Goal: Task Accomplishment & Management: Manage account settings

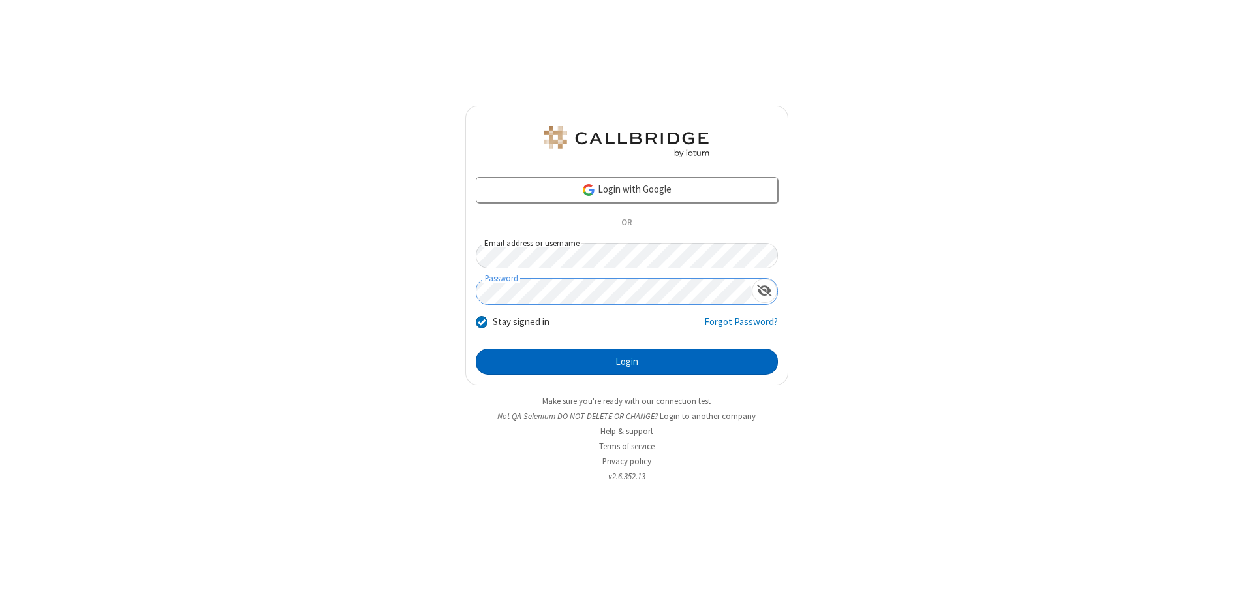
click at [627, 362] on button "Login" at bounding box center [627, 362] width 302 height 26
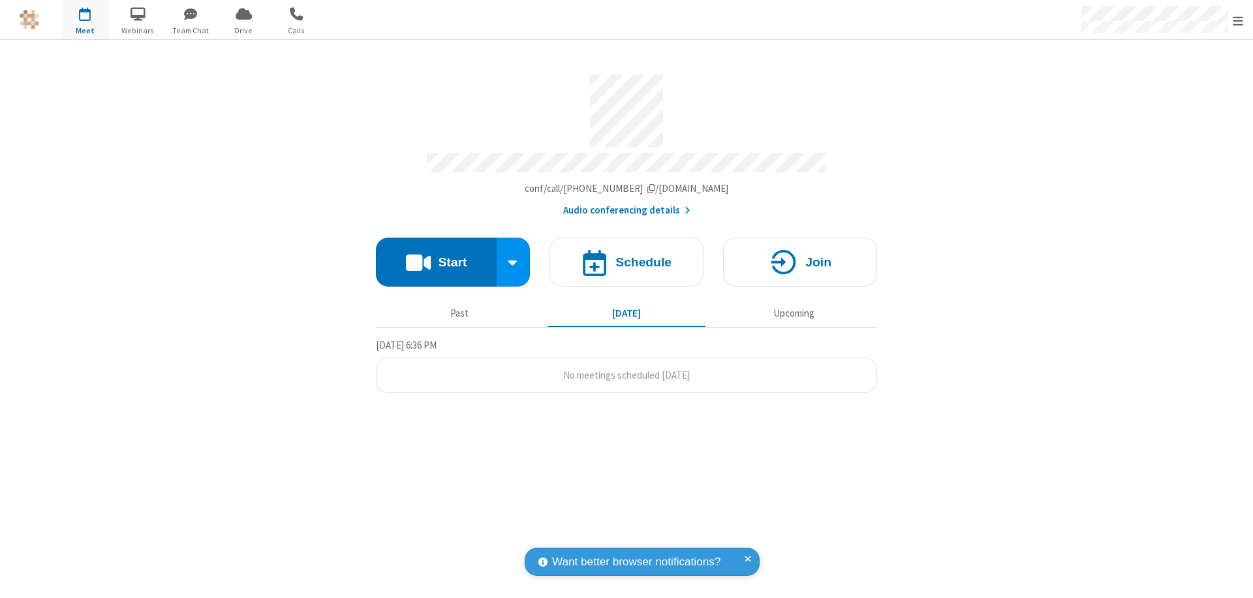
click at [1238, 20] on span "Open menu" at bounding box center [1238, 20] width 10 height 13
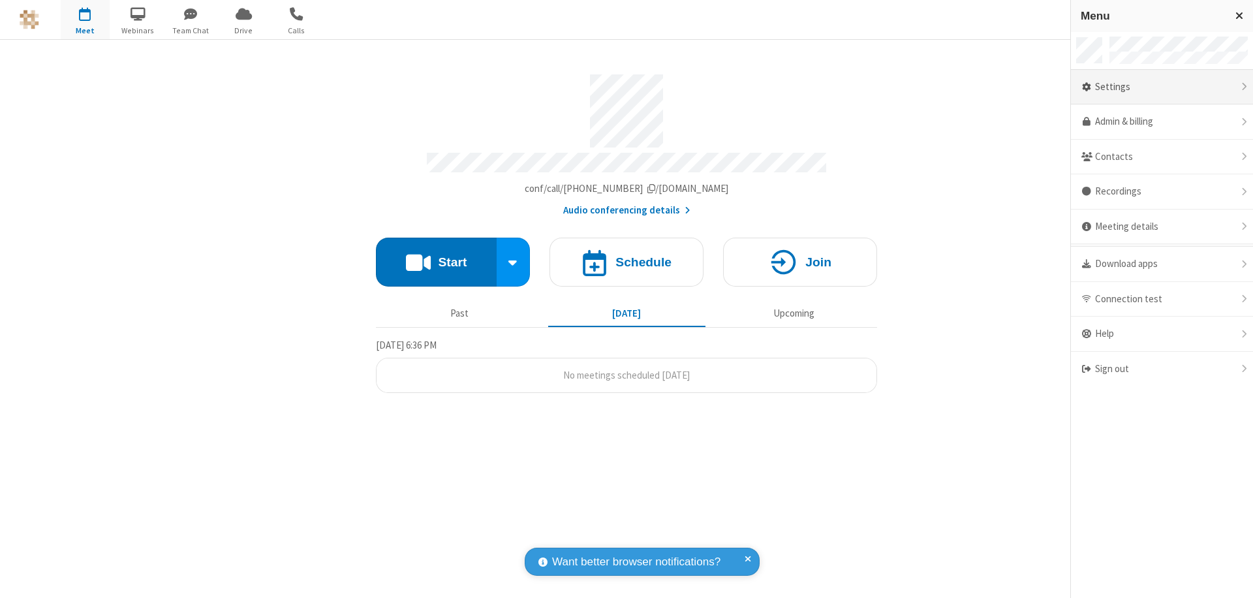
click at [1162, 87] on div "Settings" at bounding box center [1162, 87] width 182 height 35
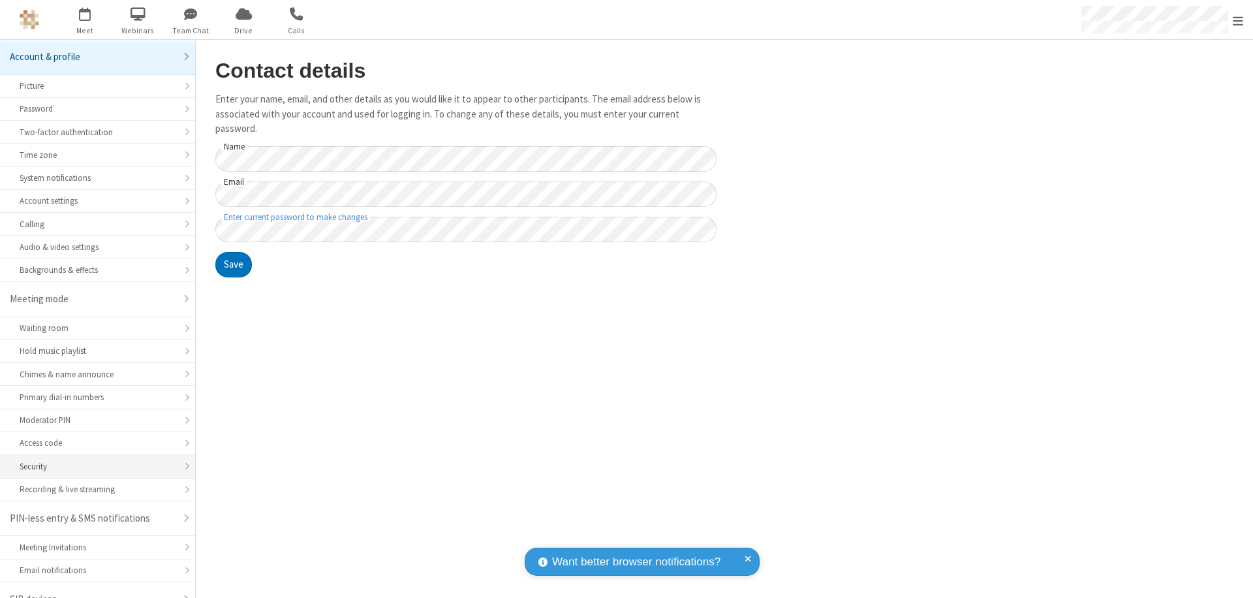
click at [93, 460] on div "Security" at bounding box center [98, 466] width 156 height 12
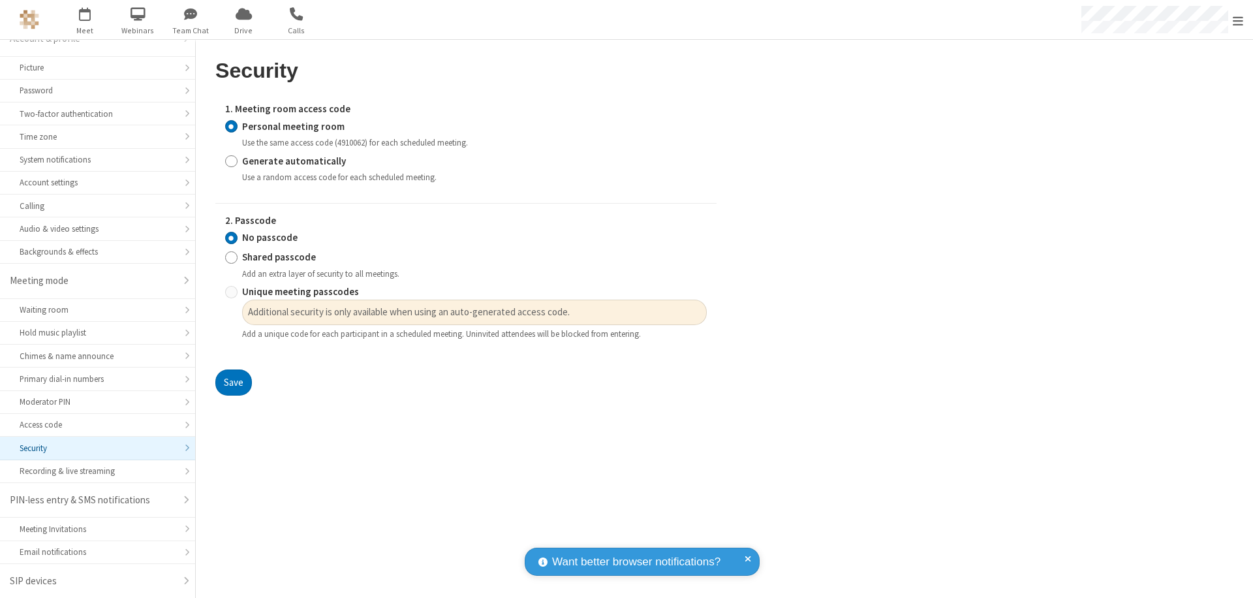
click at [231, 161] on input "Generate automatically" at bounding box center [231, 161] width 12 height 14
radio input "true"
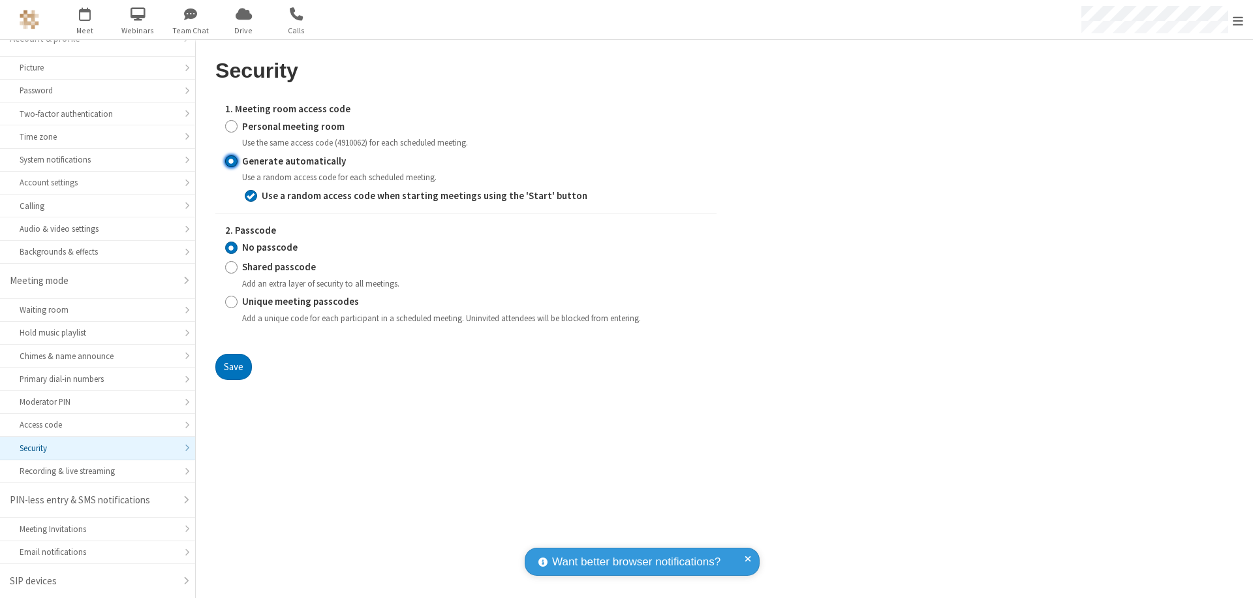
click at [231, 267] on input "Shared passcode" at bounding box center [231, 267] width 12 height 14
radio input "true"
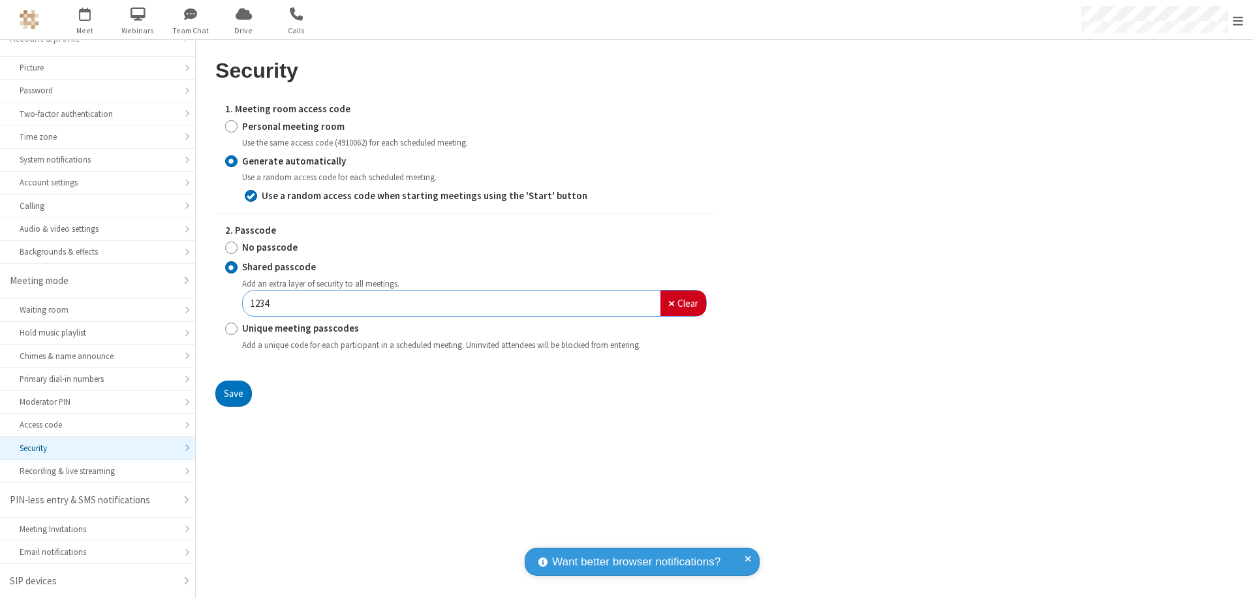
type input "1234"
click at [233, 393] on button "Save" at bounding box center [233, 394] width 37 height 26
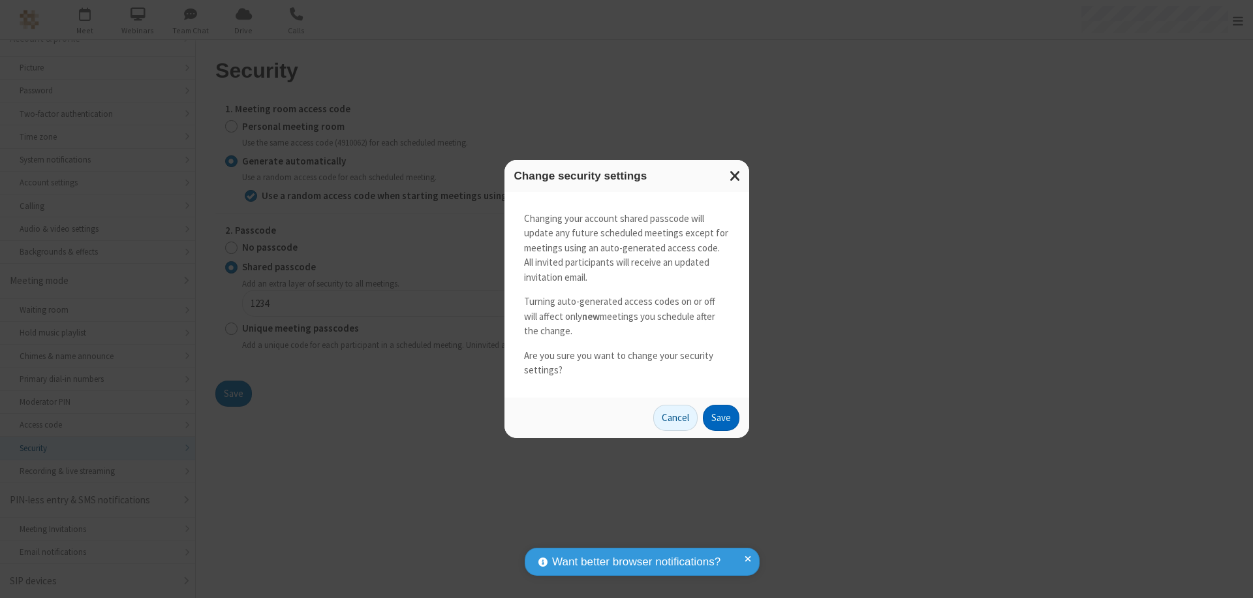
click at [721, 417] on button "Save" at bounding box center [721, 418] width 37 height 26
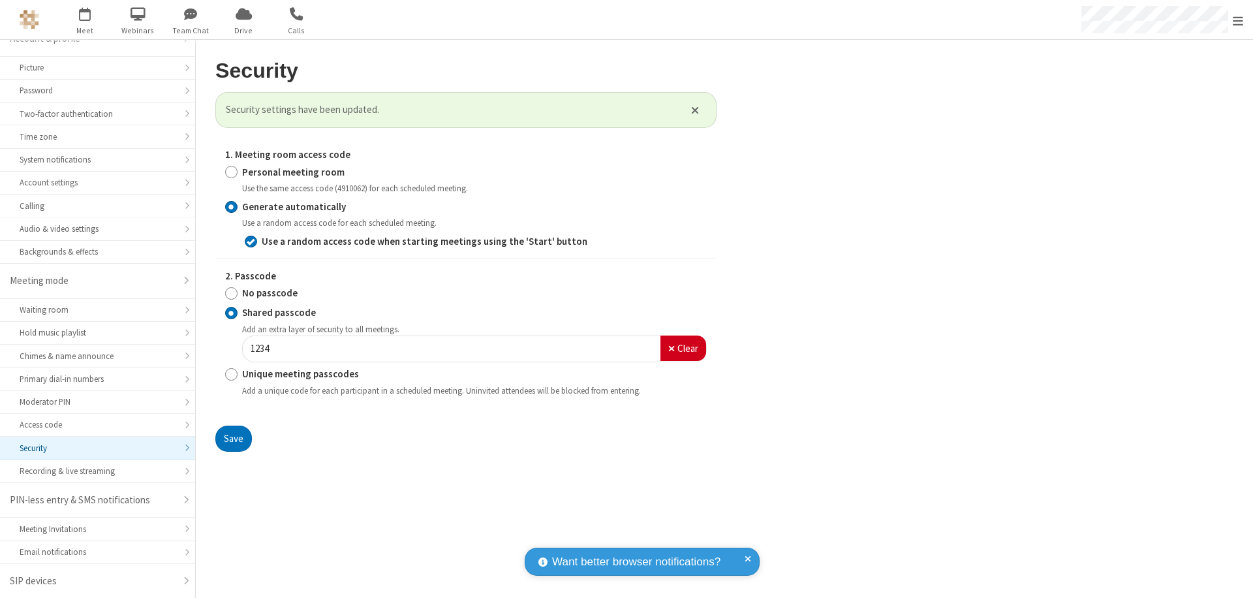
click at [1238, 20] on span "Open menu" at bounding box center [1238, 20] width 10 height 13
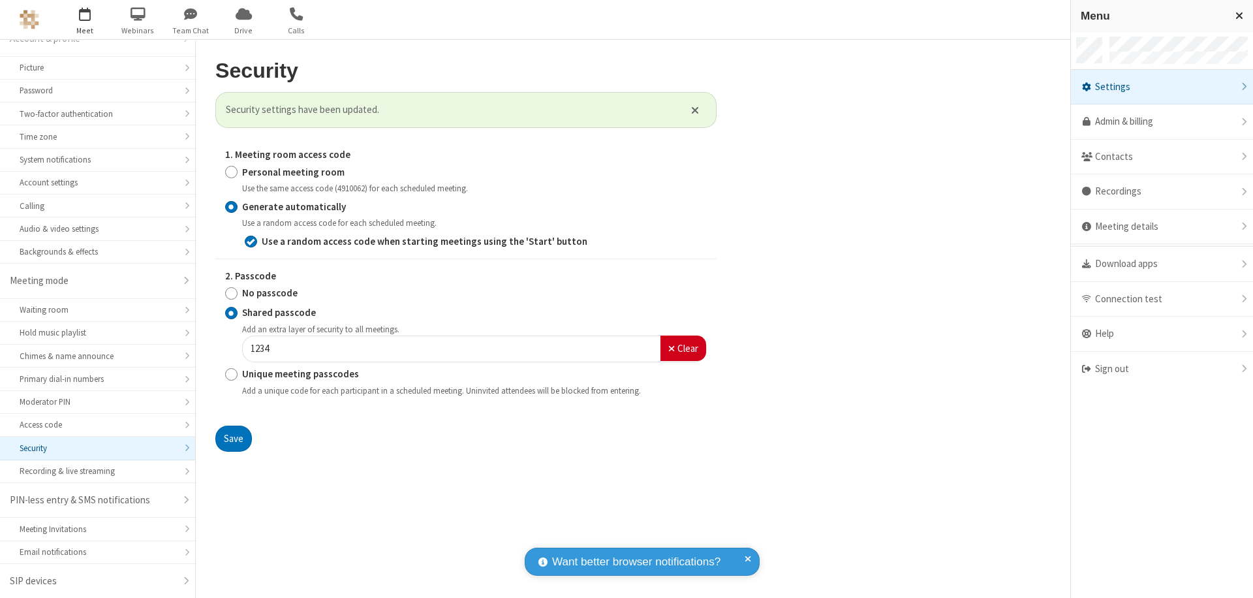
click at [85, 20] on span "button" at bounding box center [85, 14] width 49 height 22
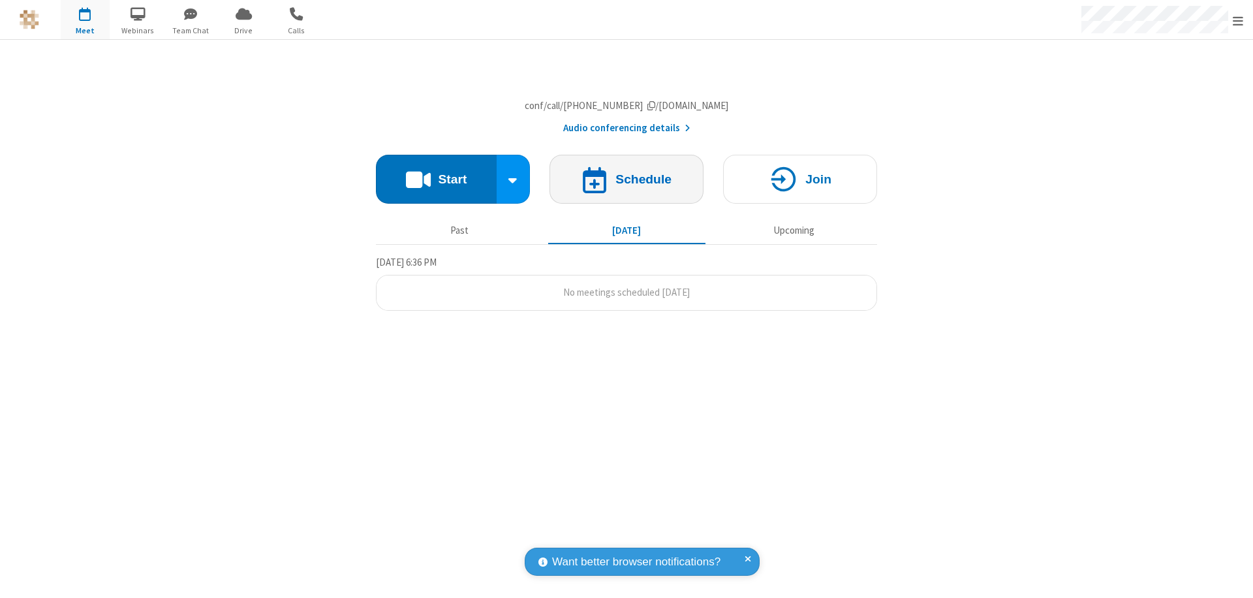
click at [627, 185] on h4 "Schedule" at bounding box center [643, 179] width 56 height 12
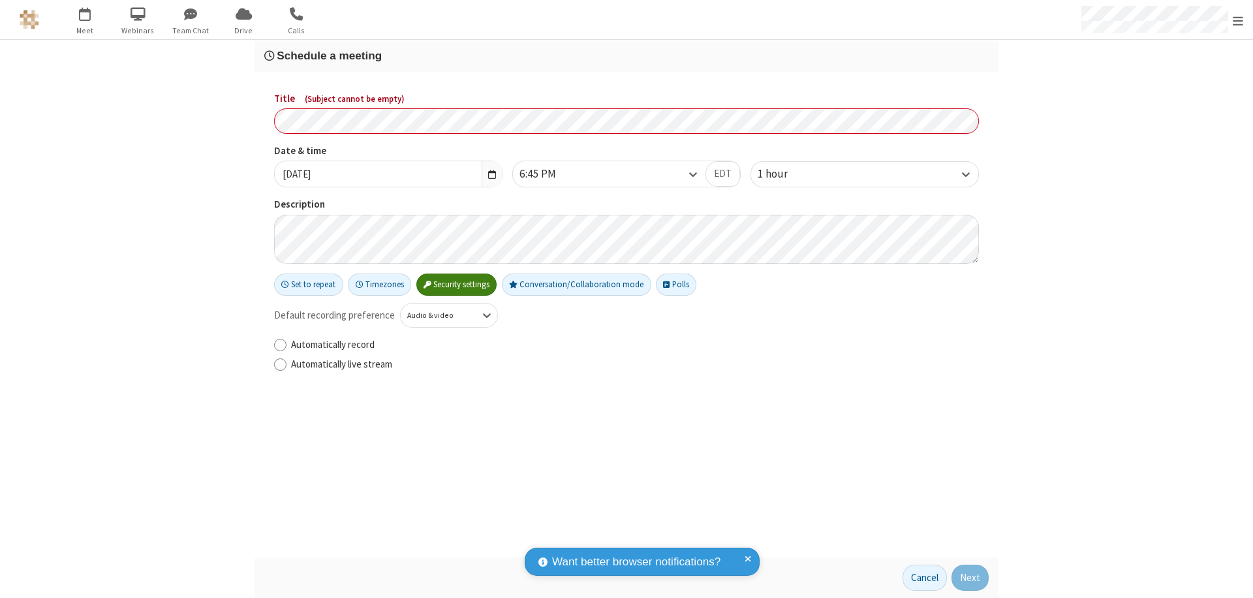
click at [627, 55] on h3 "Schedule a meeting" at bounding box center [626, 56] width 724 height 12
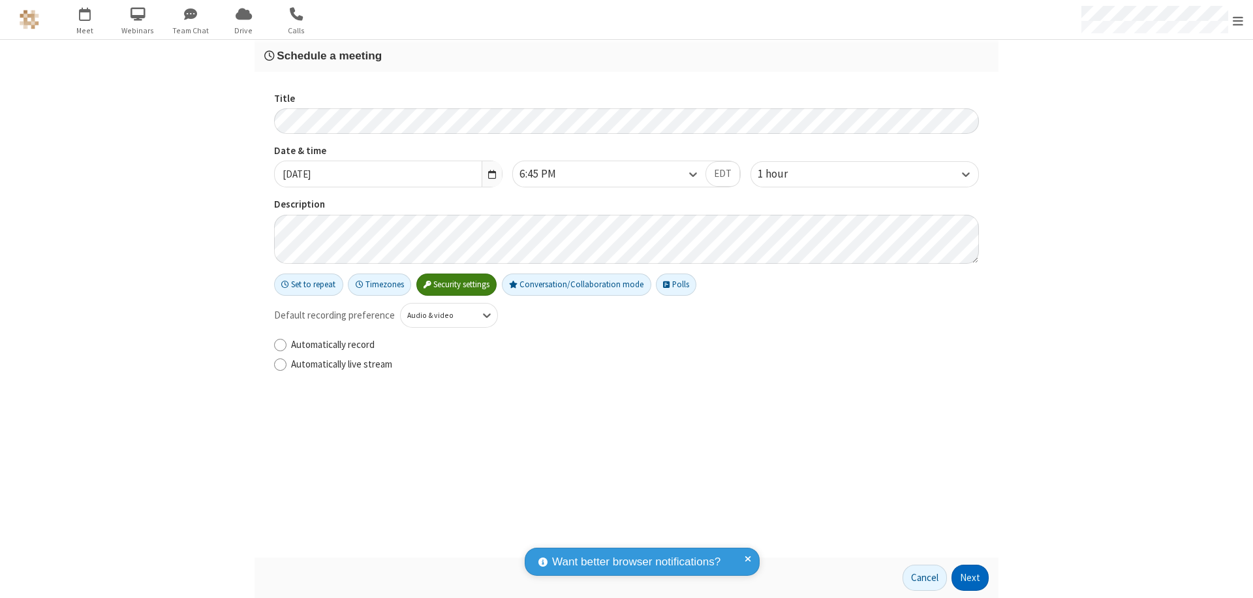
click at [971, 578] on button "Next" at bounding box center [970, 578] width 37 height 26
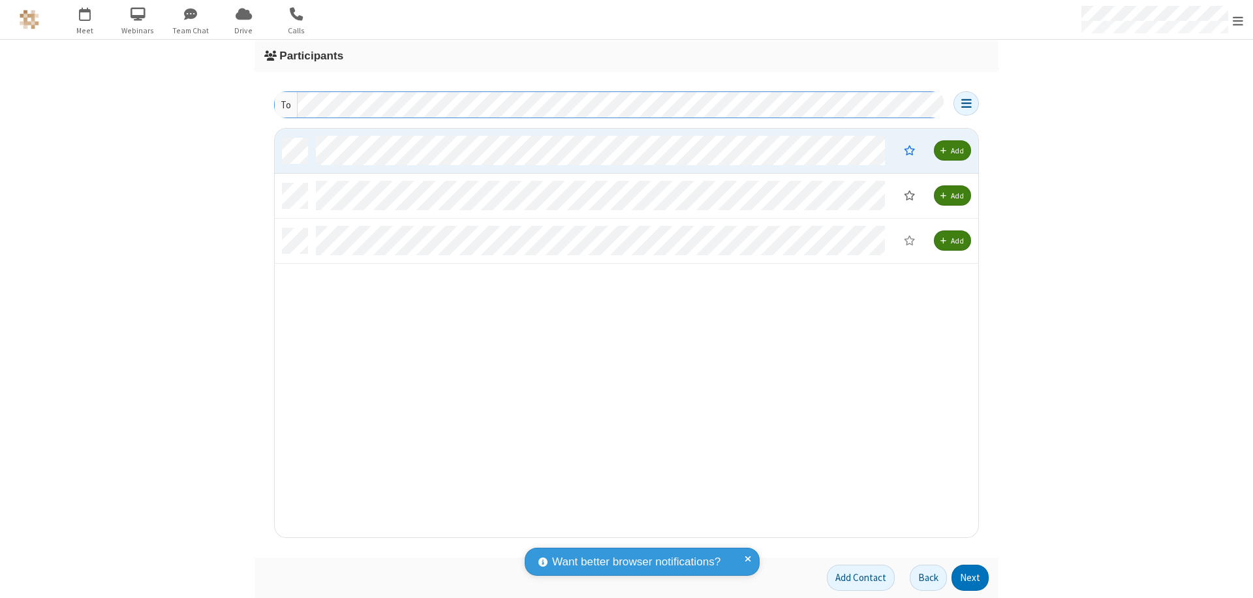
scroll to position [399, 694]
click at [971, 578] on button "Next" at bounding box center [970, 578] width 37 height 26
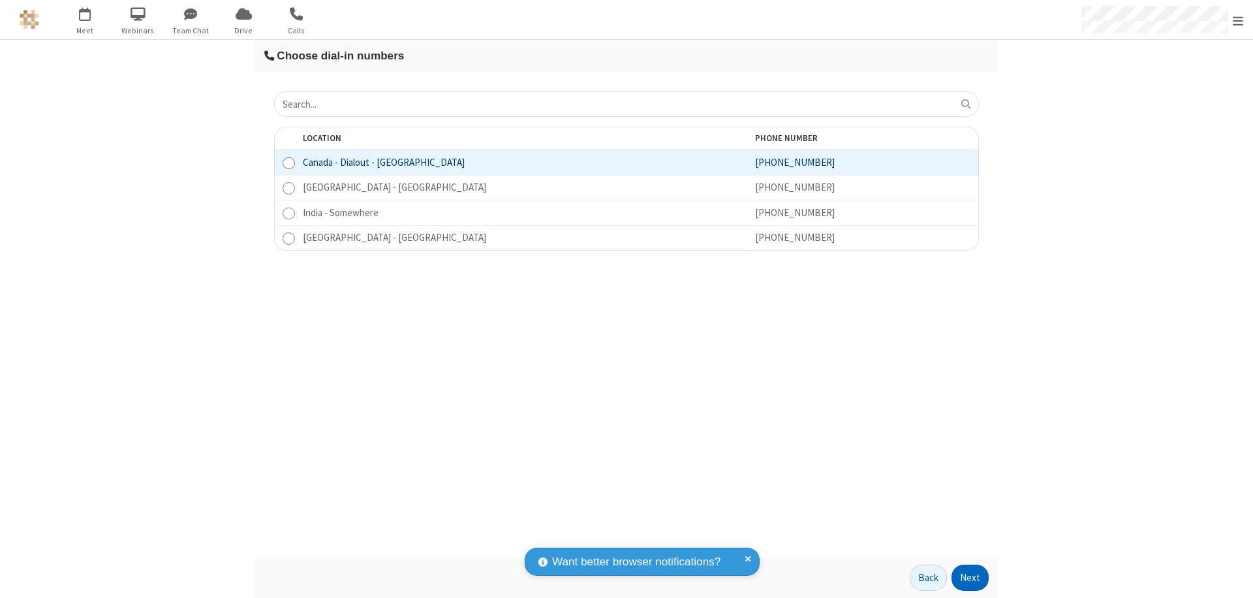
click at [971, 578] on button "Next" at bounding box center [970, 578] width 37 height 26
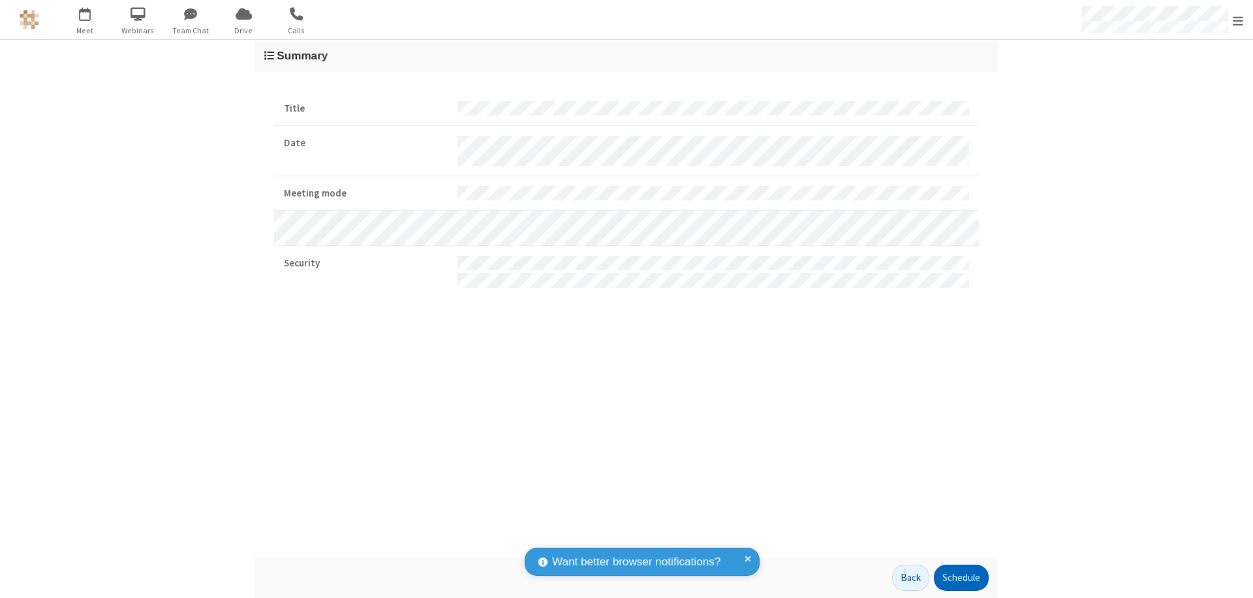
click at [961, 578] on button "Schedule" at bounding box center [961, 578] width 55 height 26
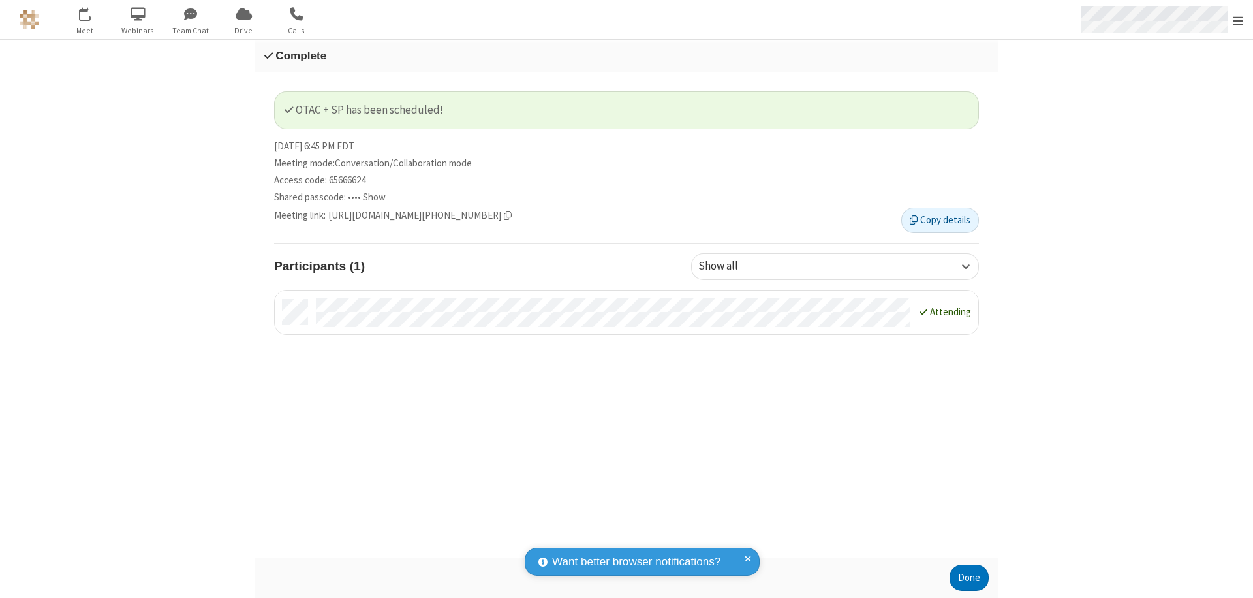
click at [1238, 20] on span "Open menu" at bounding box center [1238, 20] width 10 height 13
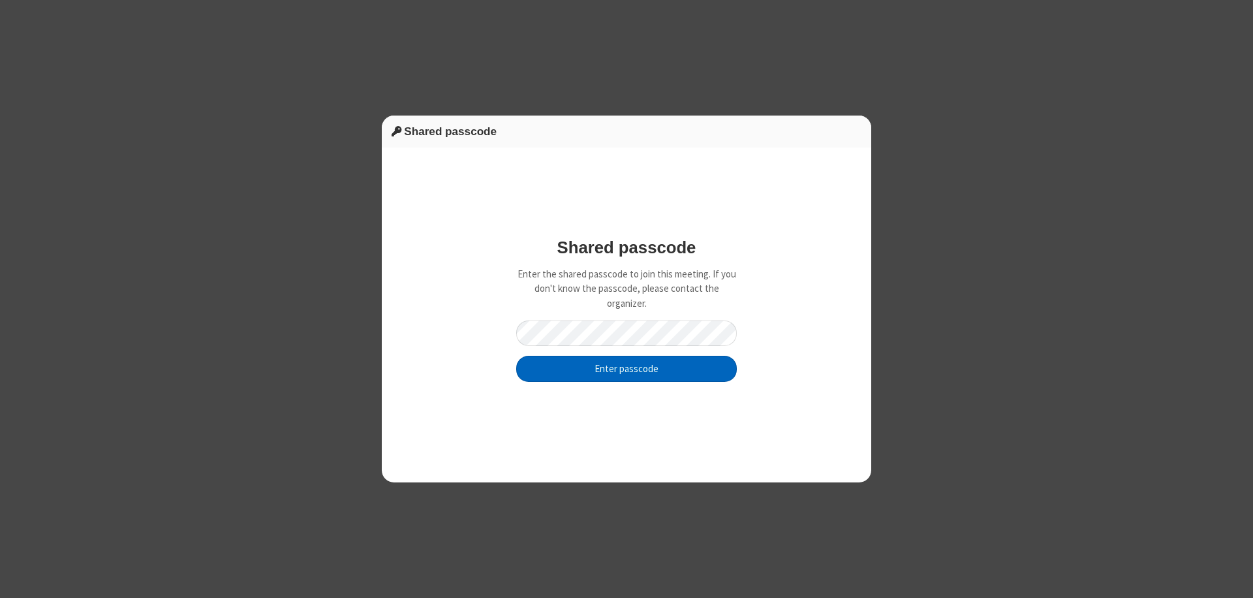
click at [627, 368] on button "Enter passcode" at bounding box center [626, 369] width 221 height 26
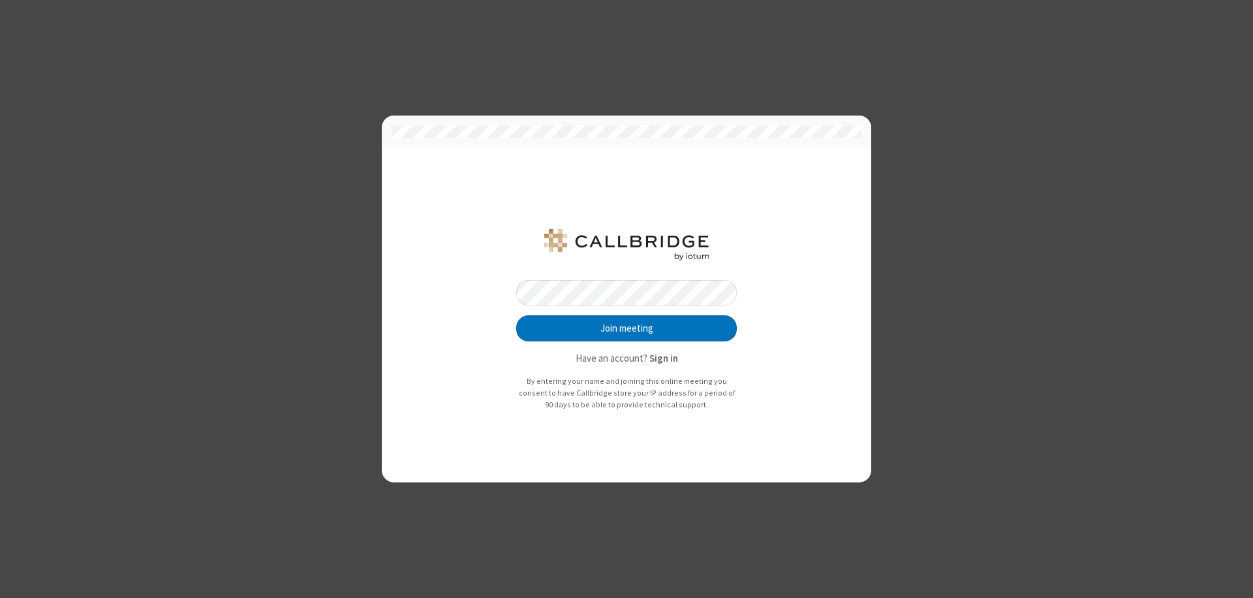
click at [627, 328] on button "Join meeting" at bounding box center [626, 328] width 221 height 26
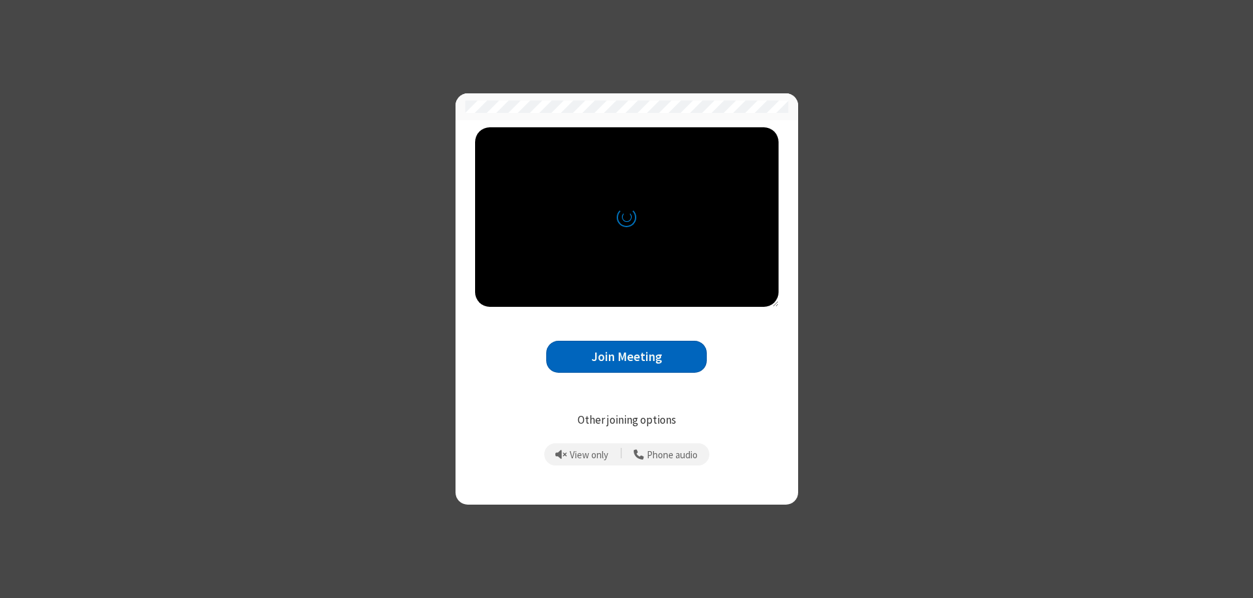
click at [627, 356] on button "Join Meeting" at bounding box center [626, 357] width 161 height 32
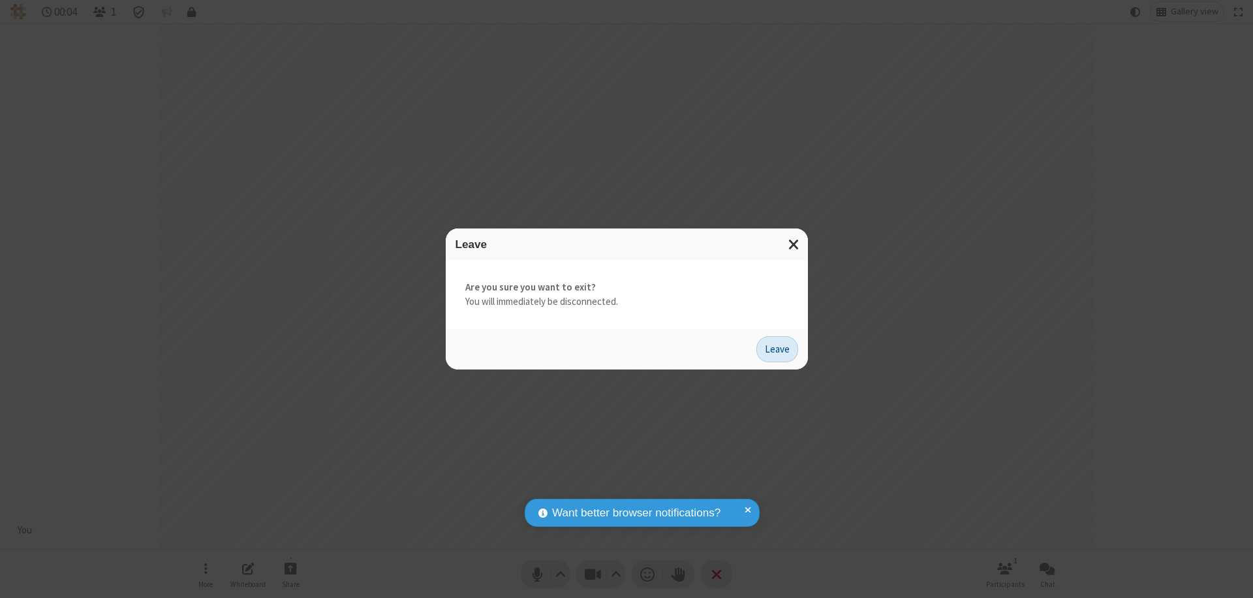
click at [777, 349] on button "Leave" at bounding box center [777, 349] width 42 height 26
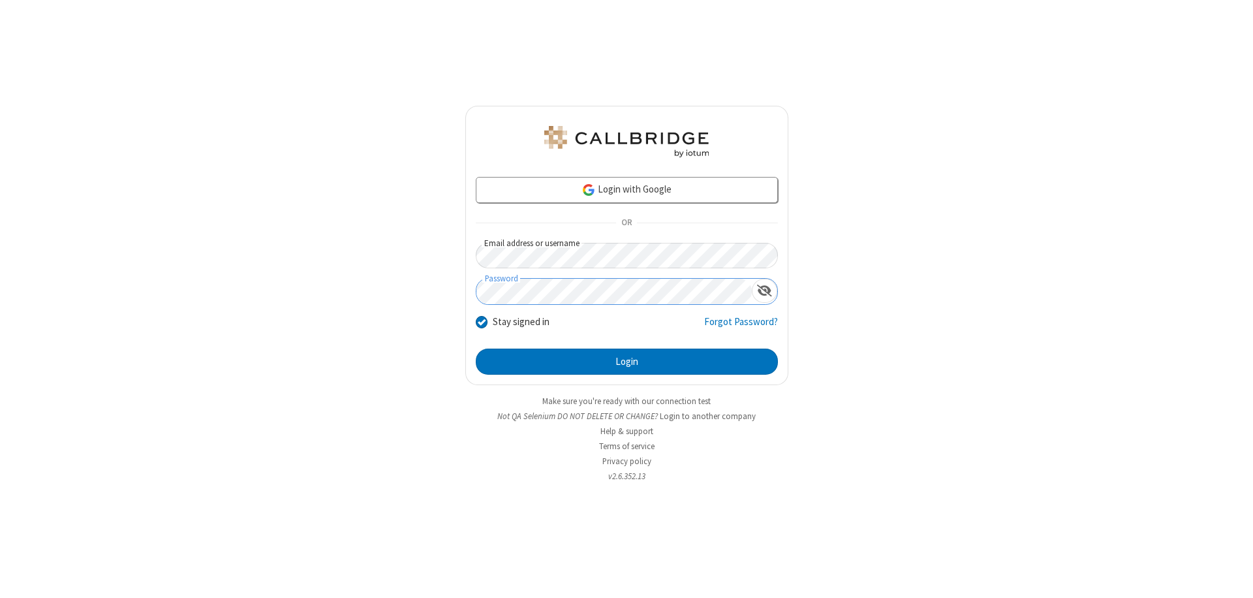
click at [627, 362] on button "Login" at bounding box center [627, 362] width 302 height 26
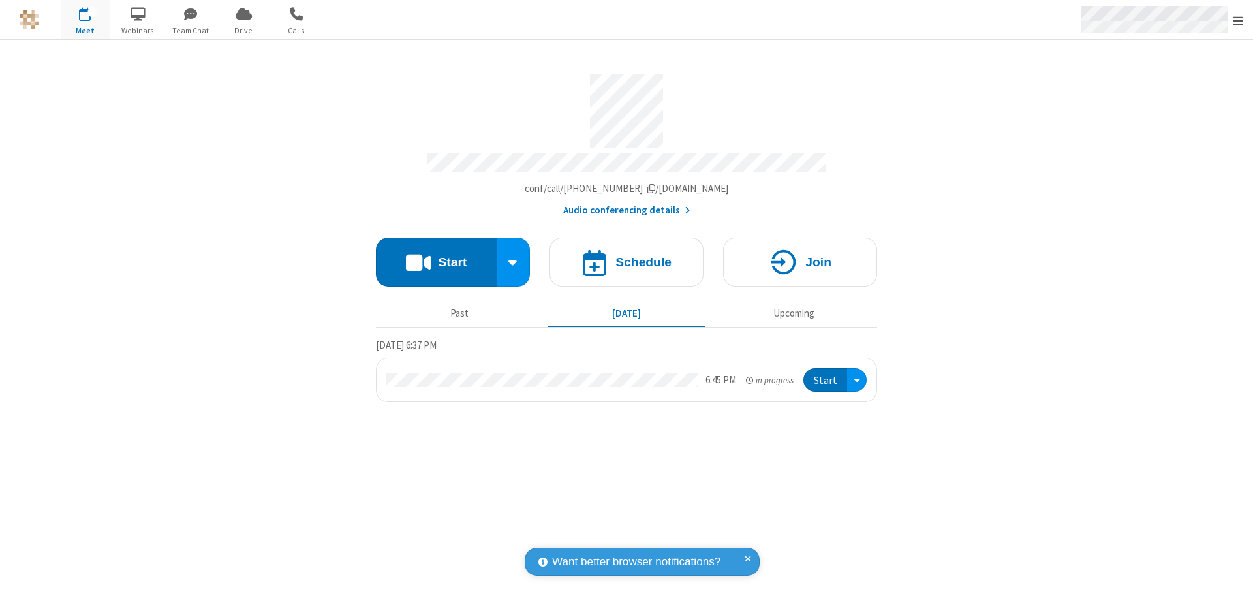
click at [1238, 20] on span "Open menu" at bounding box center [1238, 20] width 10 height 13
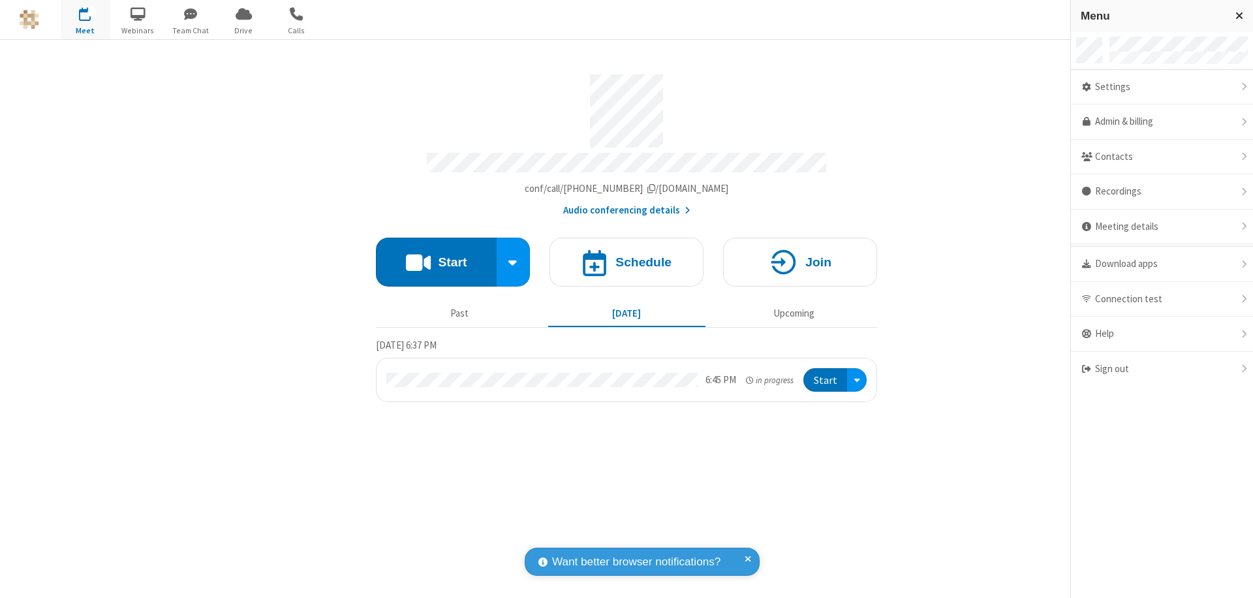
click at [1162, 87] on div "Settings" at bounding box center [1162, 87] width 182 height 35
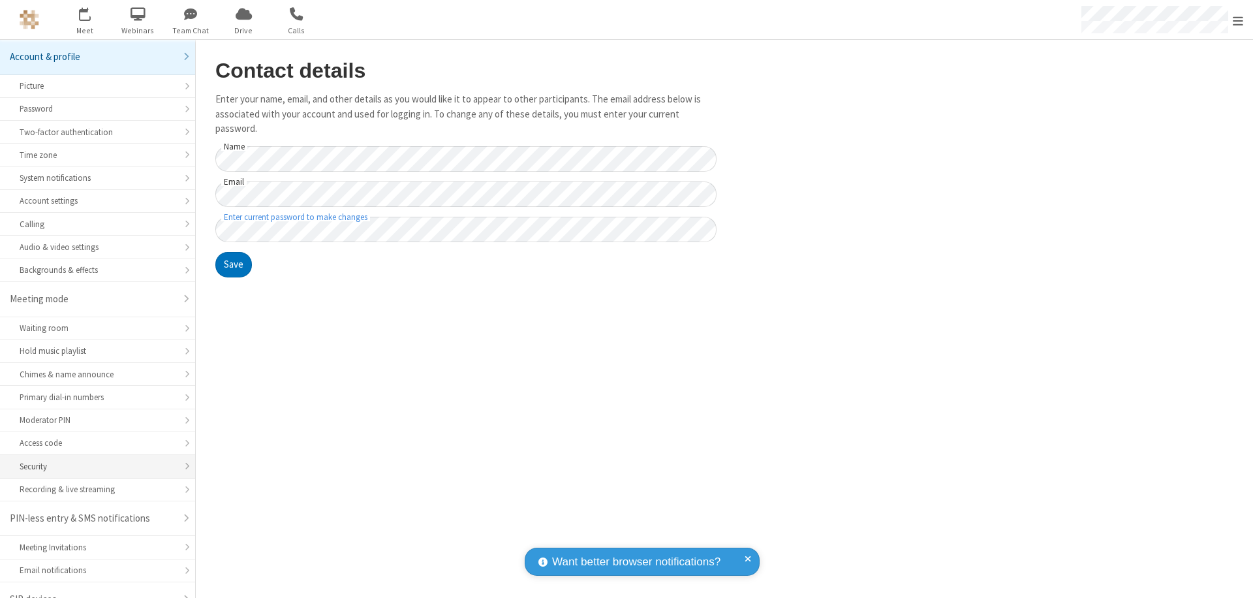
click at [93, 460] on div "Security" at bounding box center [98, 466] width 156 height 12
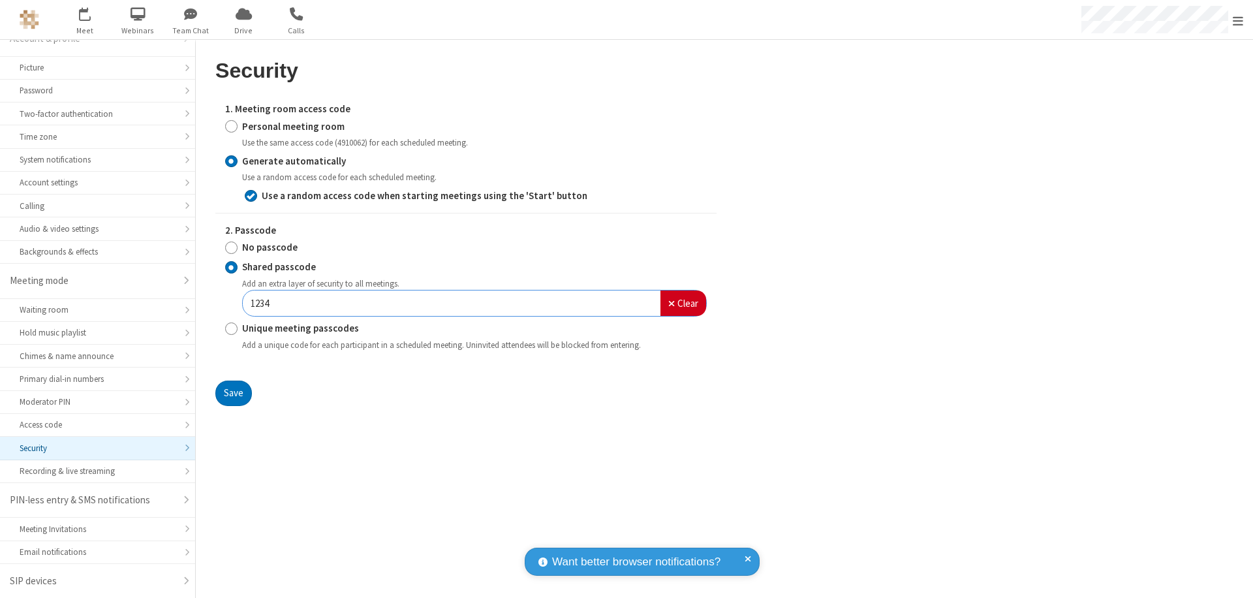
click at [231, 126] on input "Personal meeting room" at bounding box center [231, 126] width 12 height 14
radio input "true"
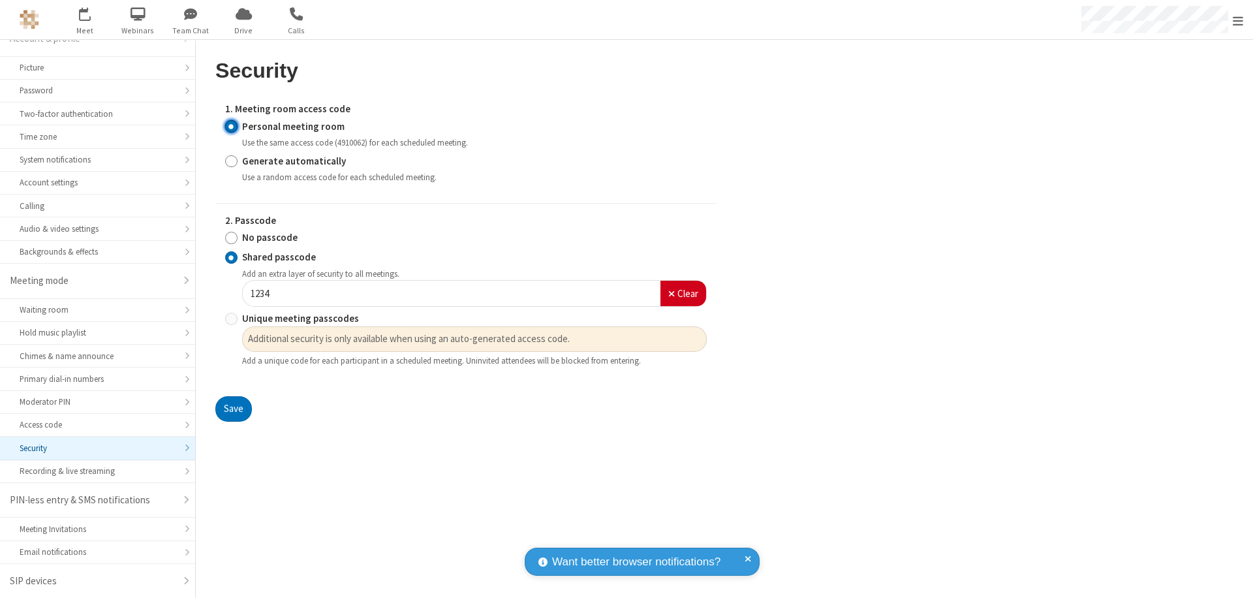
click at [231, 238] on input "No passcode" at bounding box center [231, 238] width 12 height 14
radio input "true"
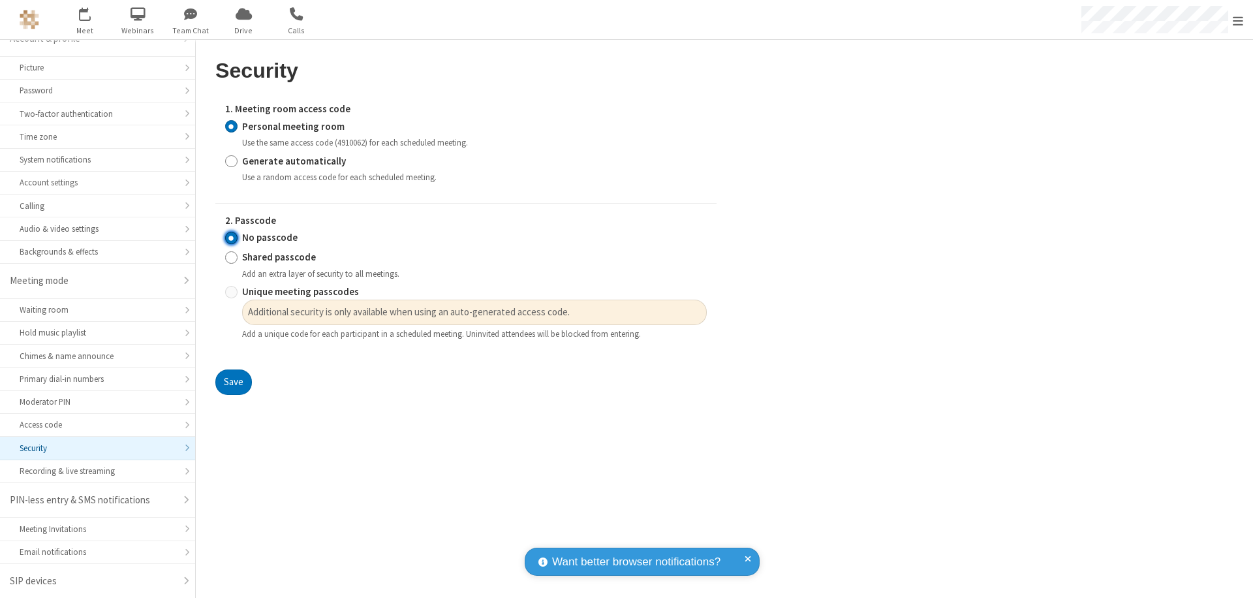
click at [233, 382] on button "Save" at bounding box center [233, 382] width 37 height 26
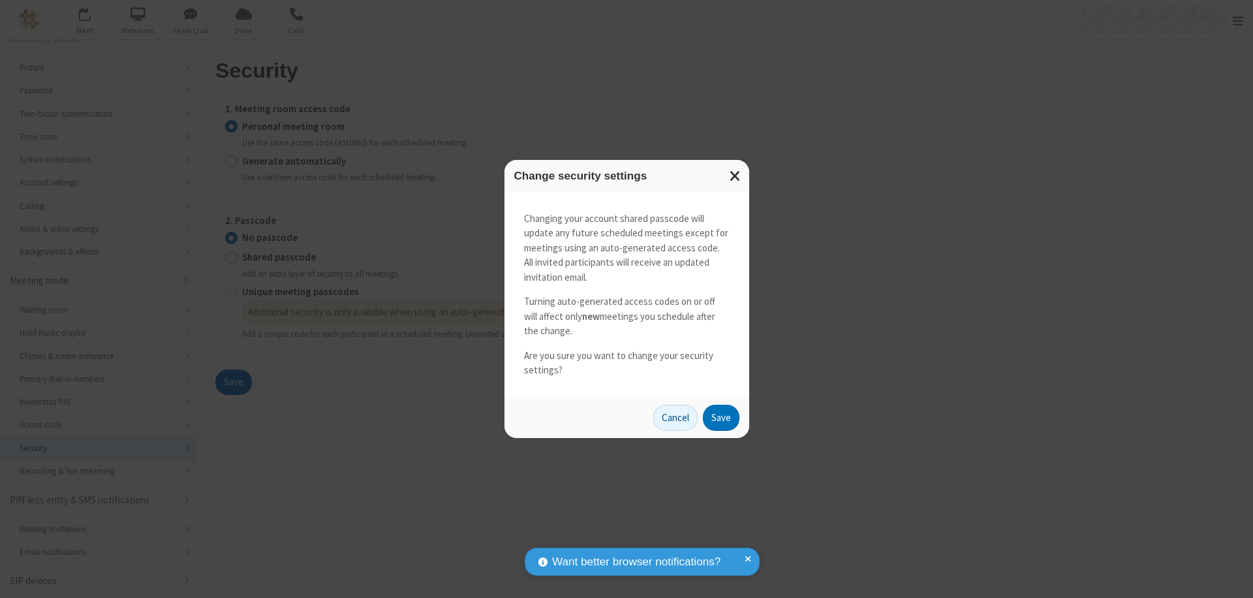
click at [721, 417] on button "Save" at bounding box center [721, 418] width 37 height 26
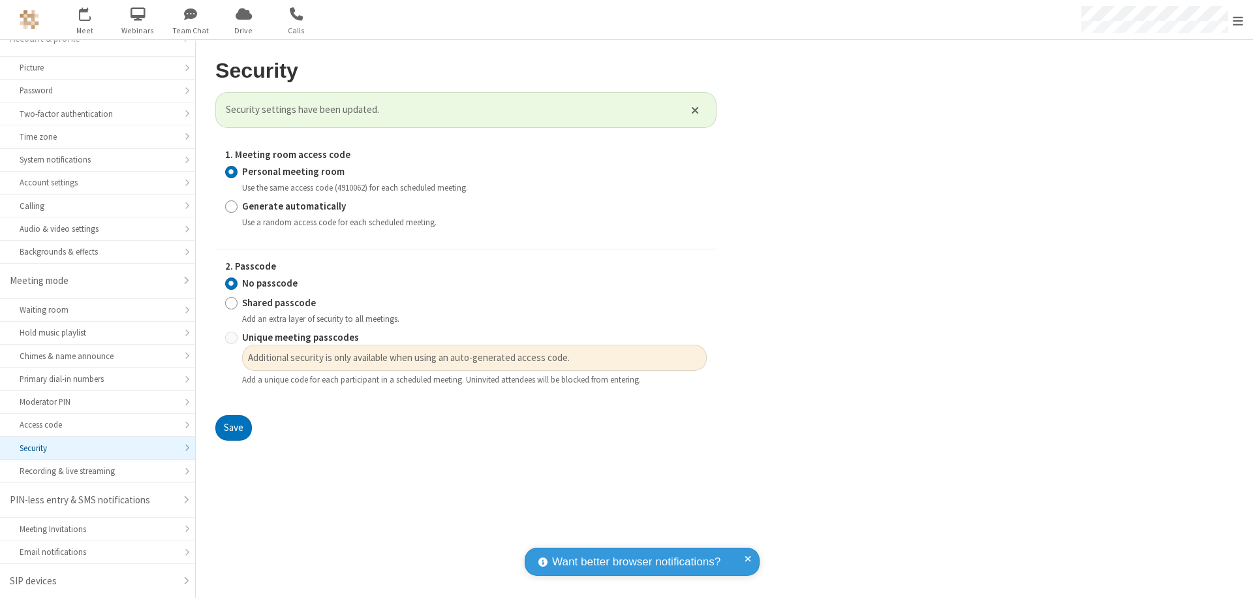
click at [1238, 20] on span "Open menu" at bounding box center [1238, 20] width 10 height 13
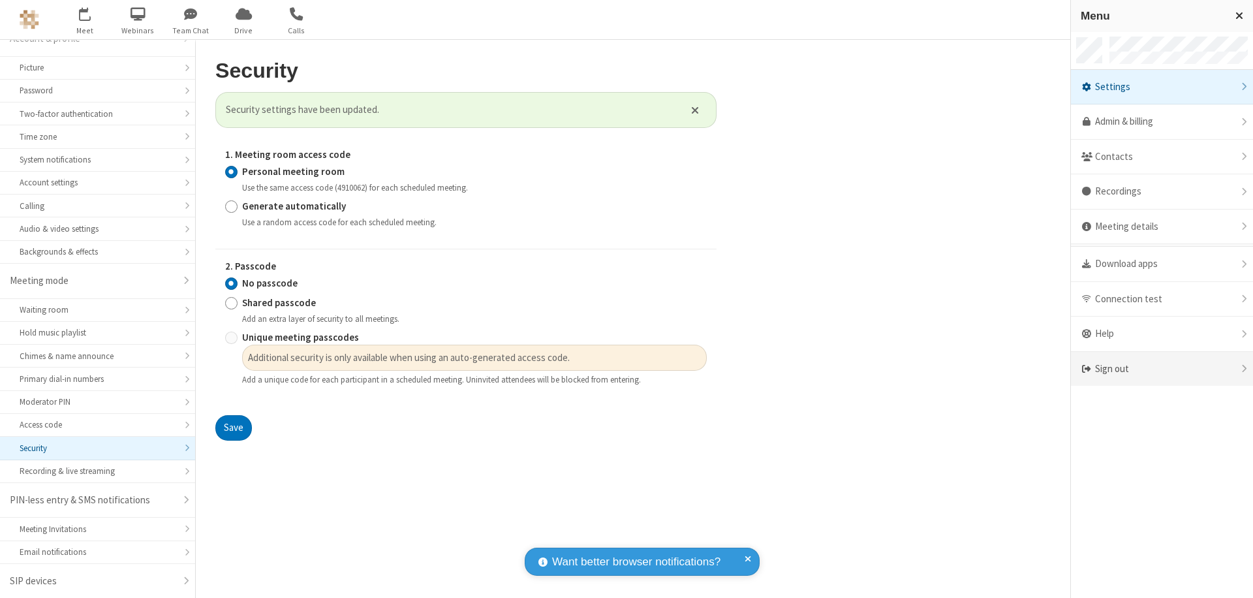
click at [1162, 369] on div "Sign out" at bounding box center [1162, 369] width 182 height 35
